Goal: Task Accomplishment & Management: Manage account settings

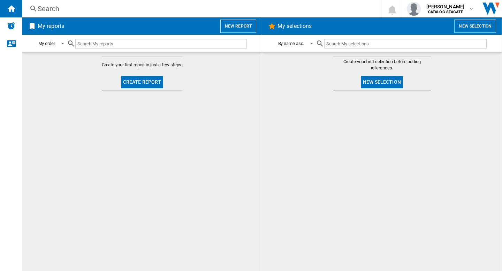
click at [188, 8] on div "Search" at bounding box center [200, 9] width 325 height 10
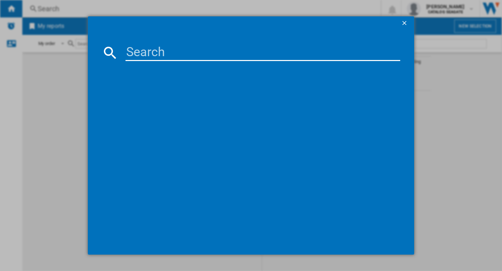
click at [165, 54] on input at bounding box center [262, 52] width 275 height 17
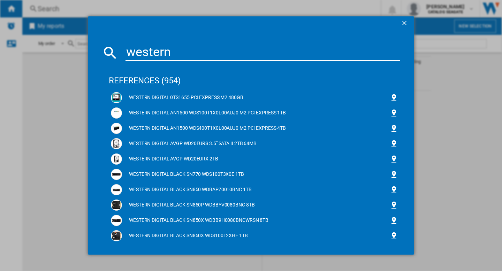
type input "western"
click at [401, 23] on ng-md-icon "getI18NText('BUTTONS.CLOSE_DIALOG')" at bounding box center [405, 24] width 8 height 8
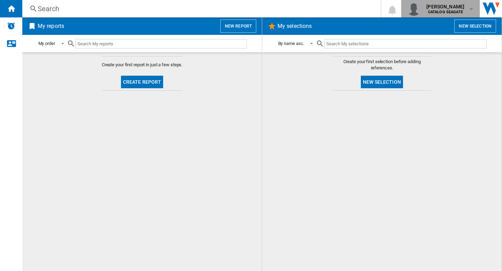
click at [455, 13] on b "CATALOG SEAGATE" at bounding box center [445, 12] width 35 height 5
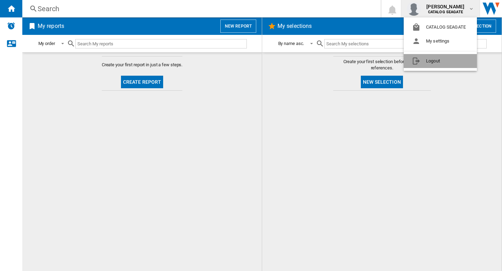
click at [436, 63] on button "Logout" at bounding box center [440, 61] width 73 height 14
